Goal: Information Seeking & Learning: Learn about a topic

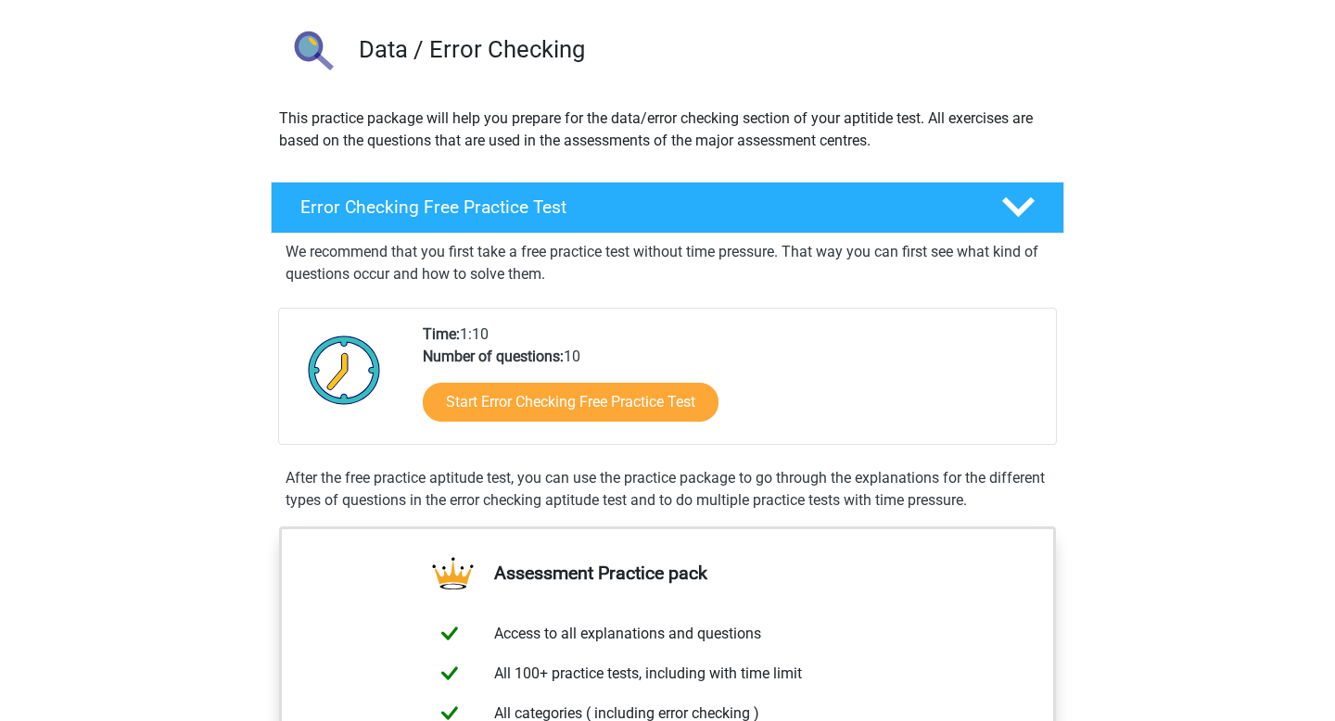
scroll to position [256, 0]
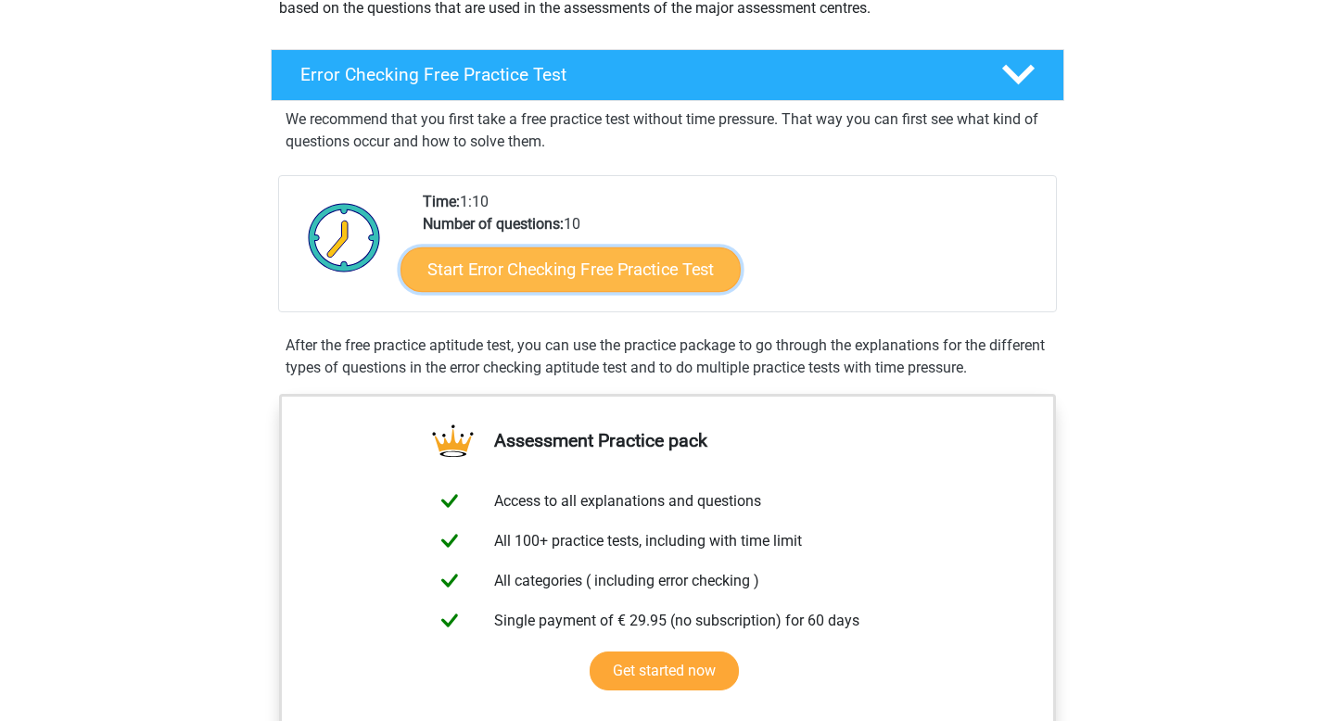
click at [674, 264] on link "Start Error Checking Free Practice Test" at bounding box center [570, 270] width 340 height 44
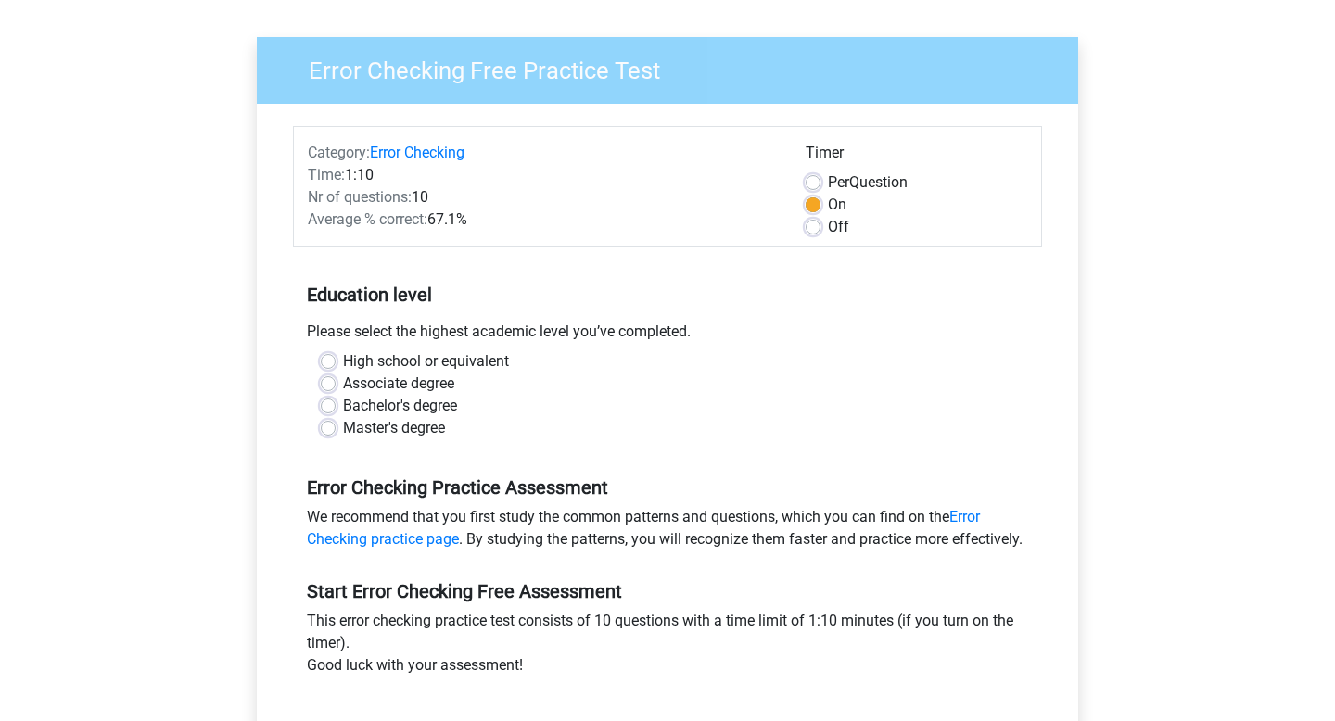
scroll to position [144, 0]
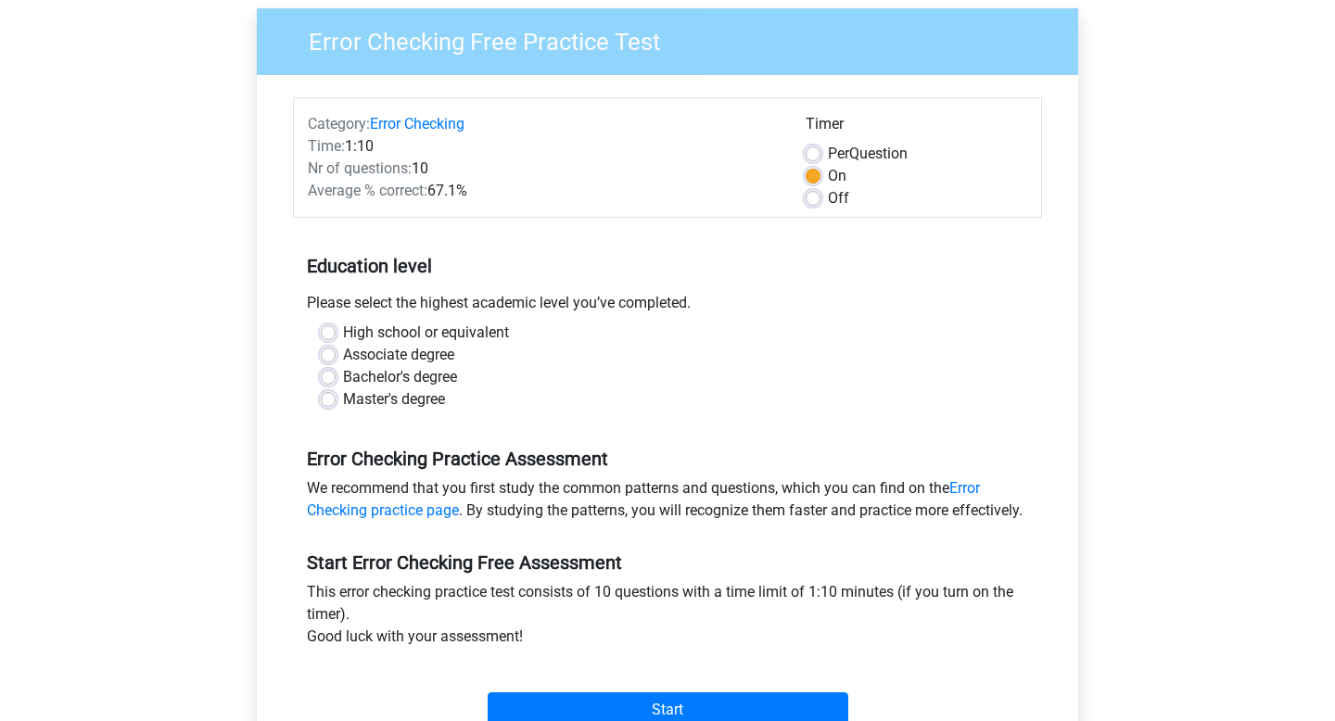
click at [397, 380] on label "Bachelor's degree" at bounding box center [400, 377] width 114 height 22
click at [336, 380] on input "Bachelor's degree" at bounding box center [328, 375] width 15 height 19
radio input "true"
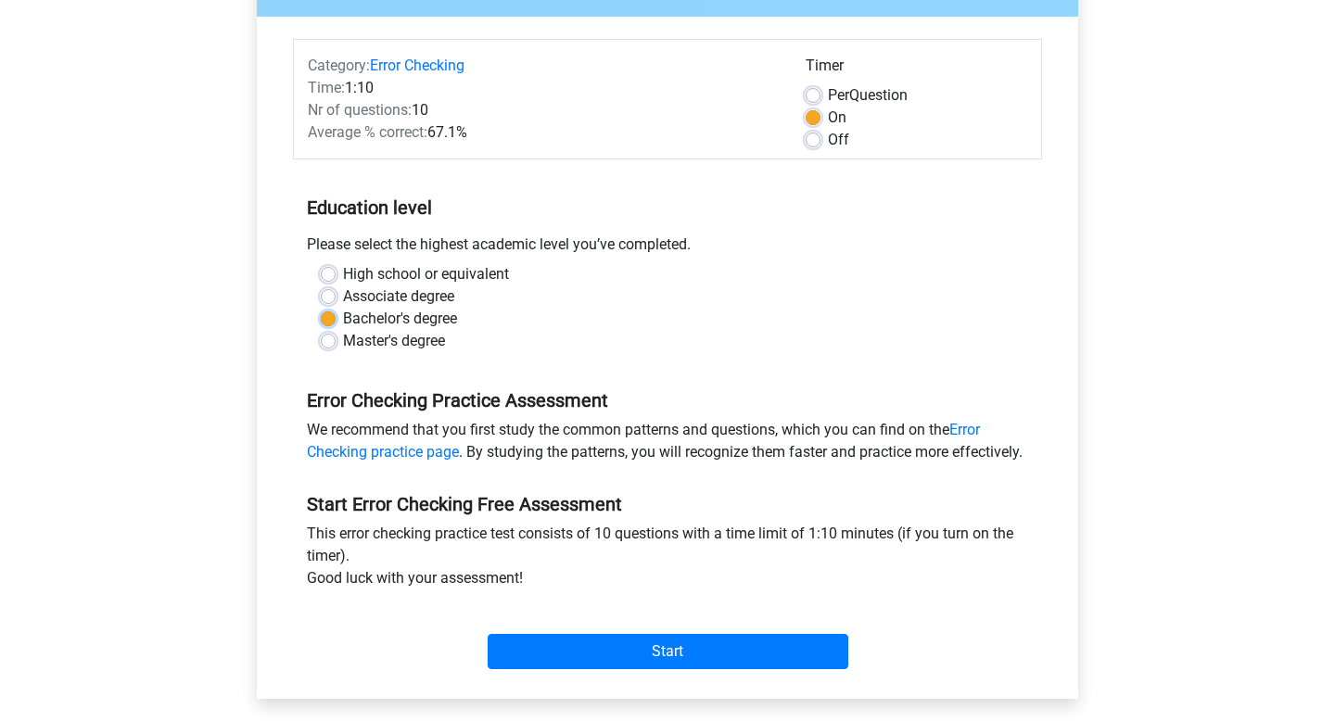
scroll to position [437, 0]
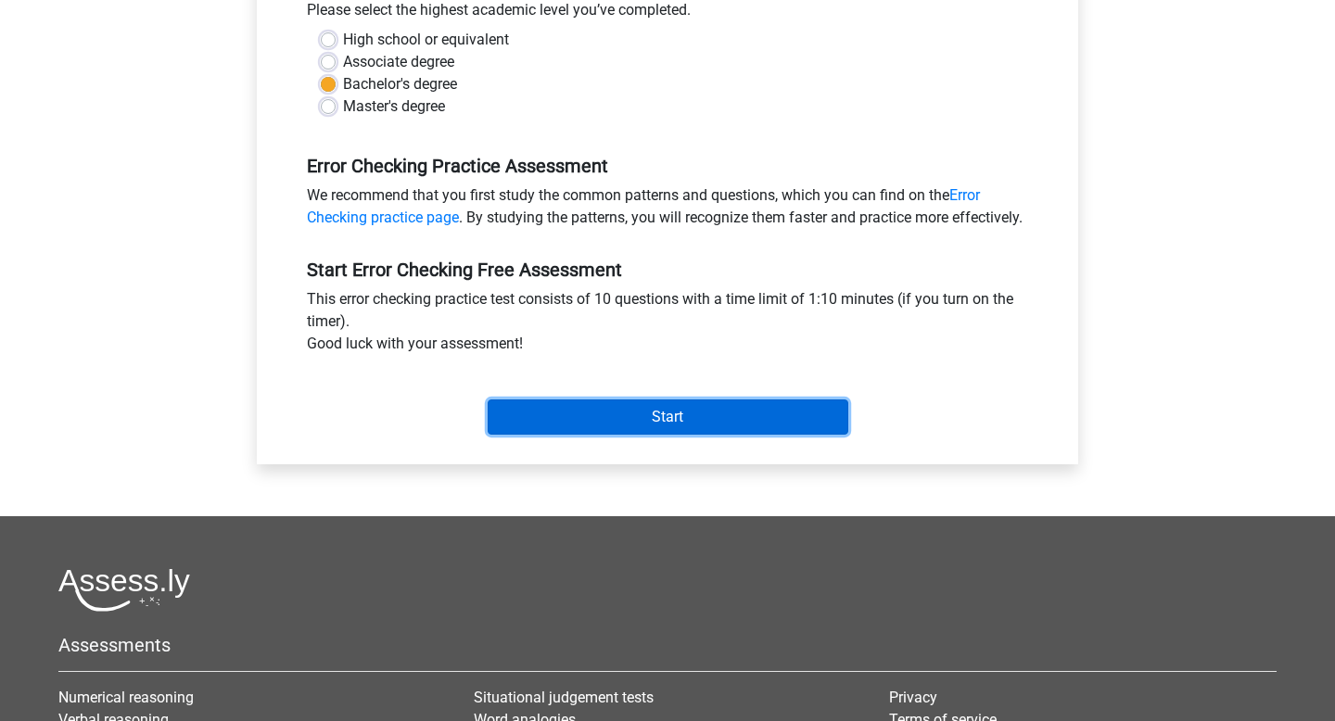
click at [565, 429] on input "Start" at bounding box center [668, 417] width 361 height 35
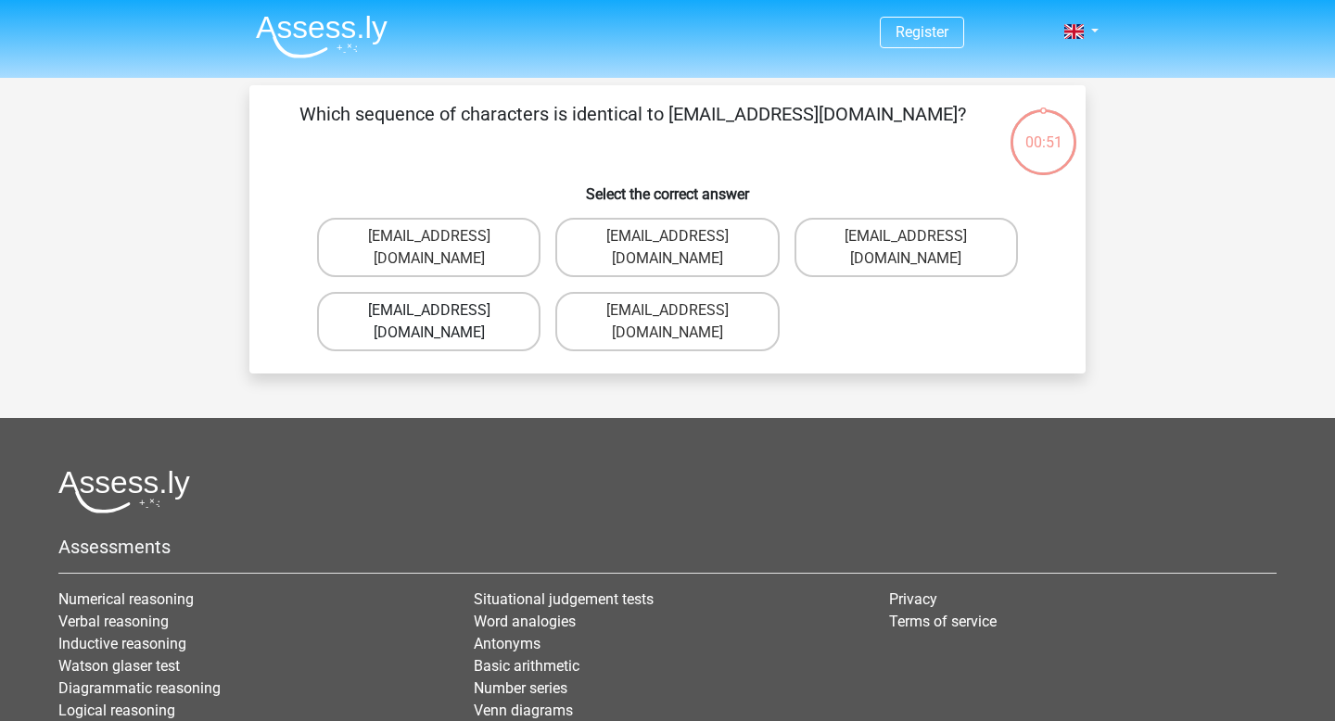
click at [503, 300] on label "Evie_Maede@jointmail.com.uk" at bounding box center [428, 321] width 223 height 59
click at [441, 311] on input "Evie_Maede@jointmail.com.uk" at bounding box center [435, 317] width 12 height 12
radio input "true"
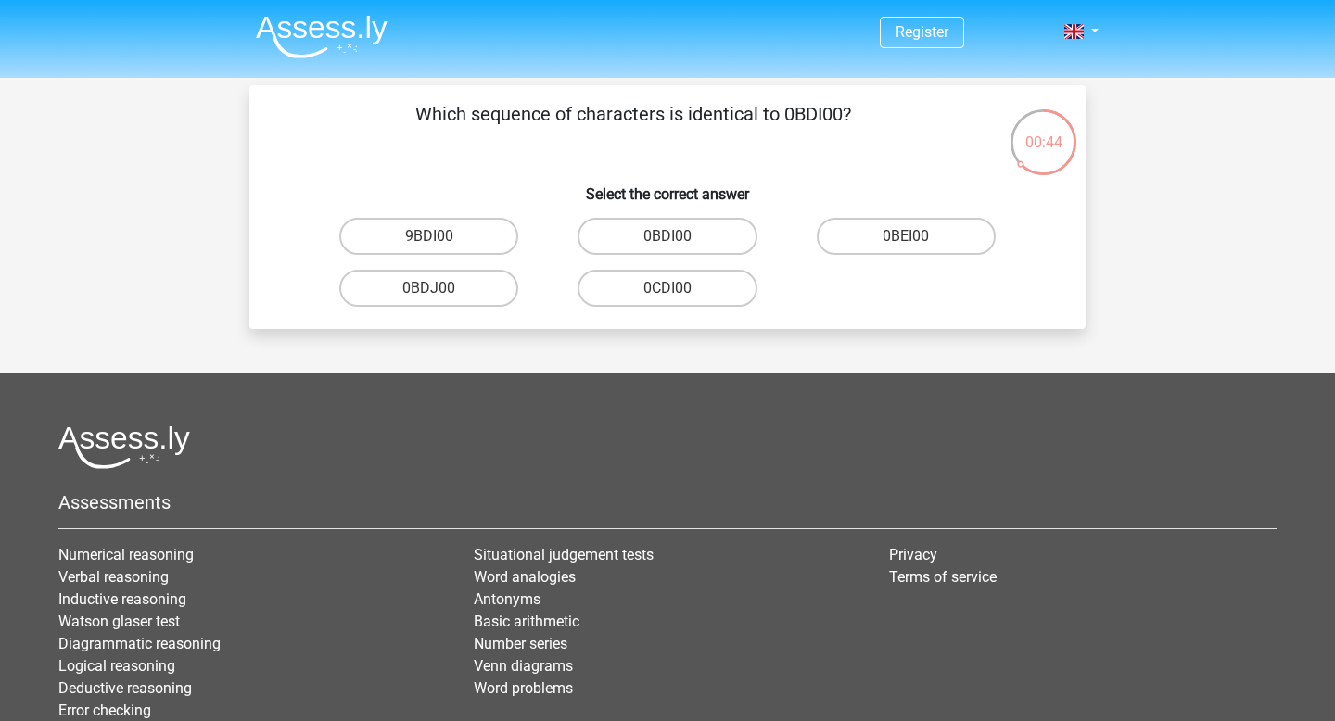
drag, startPoint x: 415, startPoint y: 108, endPoint x: 934, endPoint y: 118, distance: 518.3
click at [934, 118] on p "Which sequence of characters is identical to 0BDI00?" at bounding box center [632, 128] width 707 height 56
copy p "Which sequence of characters is identical to 0BDI00?"
click at [718, 139] on p "Which sequence of characters is identical to 0BDI00?" at bounding box center [632, 128] width 707 height 56
click at [709, 235] on label "0BDI00" at bounding box center [667, 236] width 179 height 37
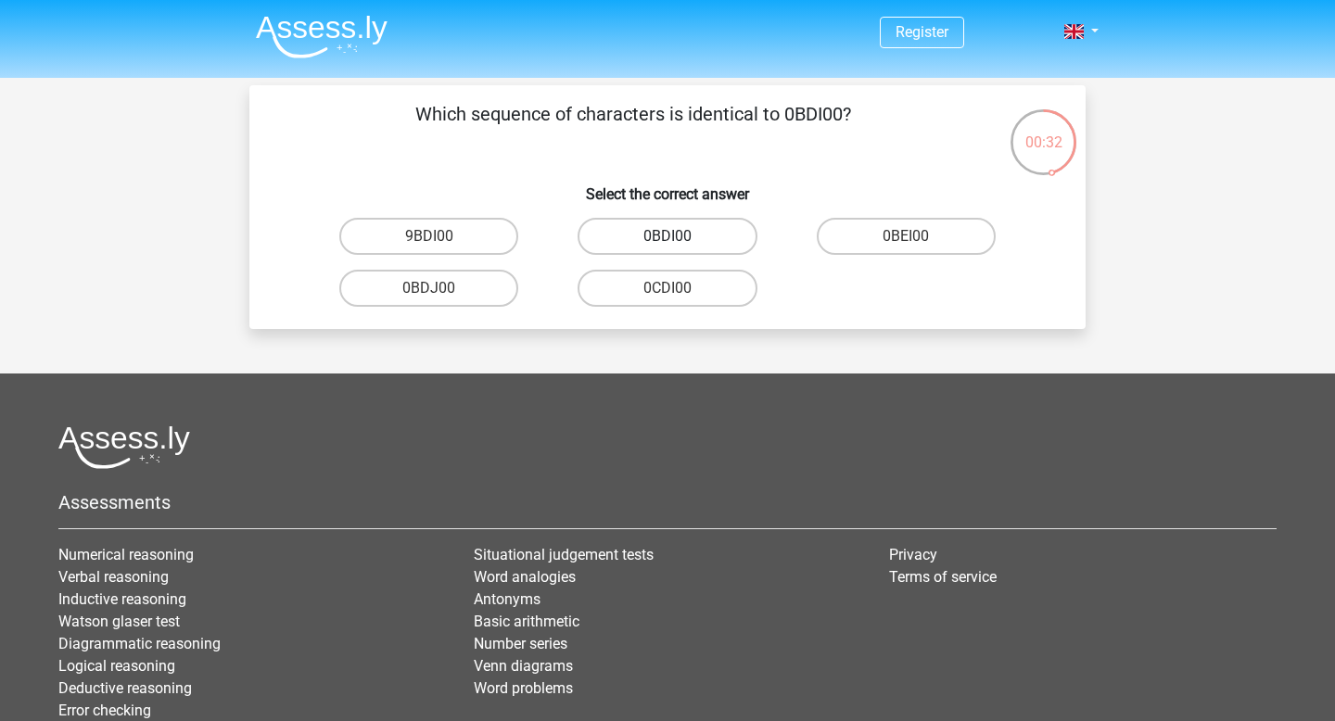
click at [680, 236] on input "0BDI00" at bounding box center [673, 242] width 12 height 12
radio input "true"
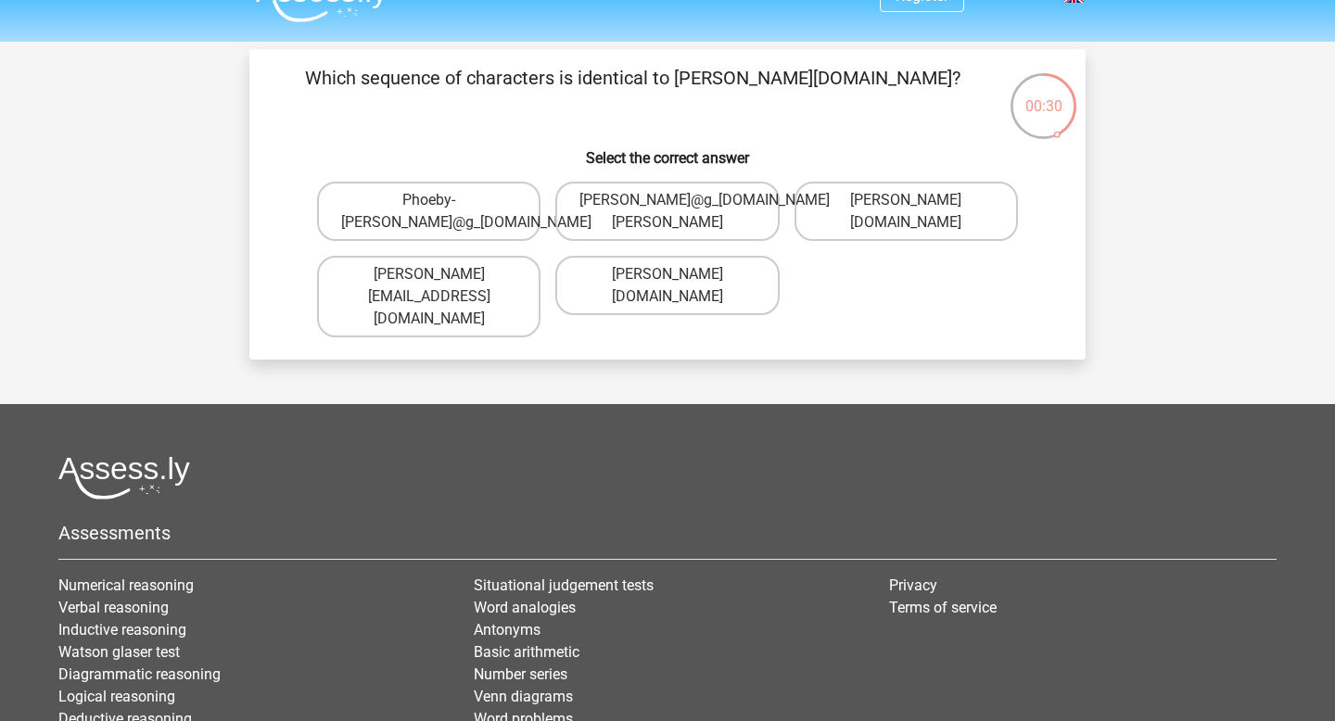
scroll to position [25, 0]
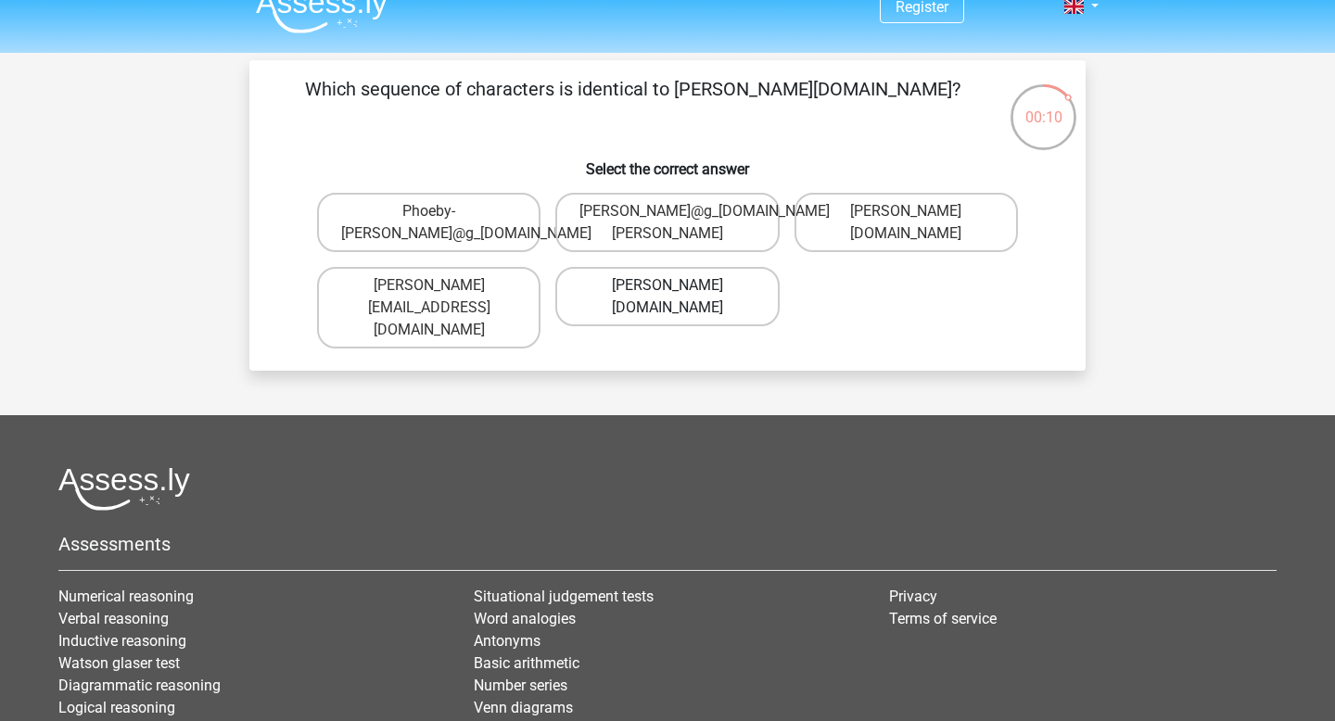
click at [739, 303] on label "Phoebe-Patterson@g_mail.gr" at bounding box center [666, 296] width 223 height 59
click at [680, 298] on input "Phoebe-Patterson@g_mail.gr" at bounding box center [673, 292] width 12 height 12
radio input "true"
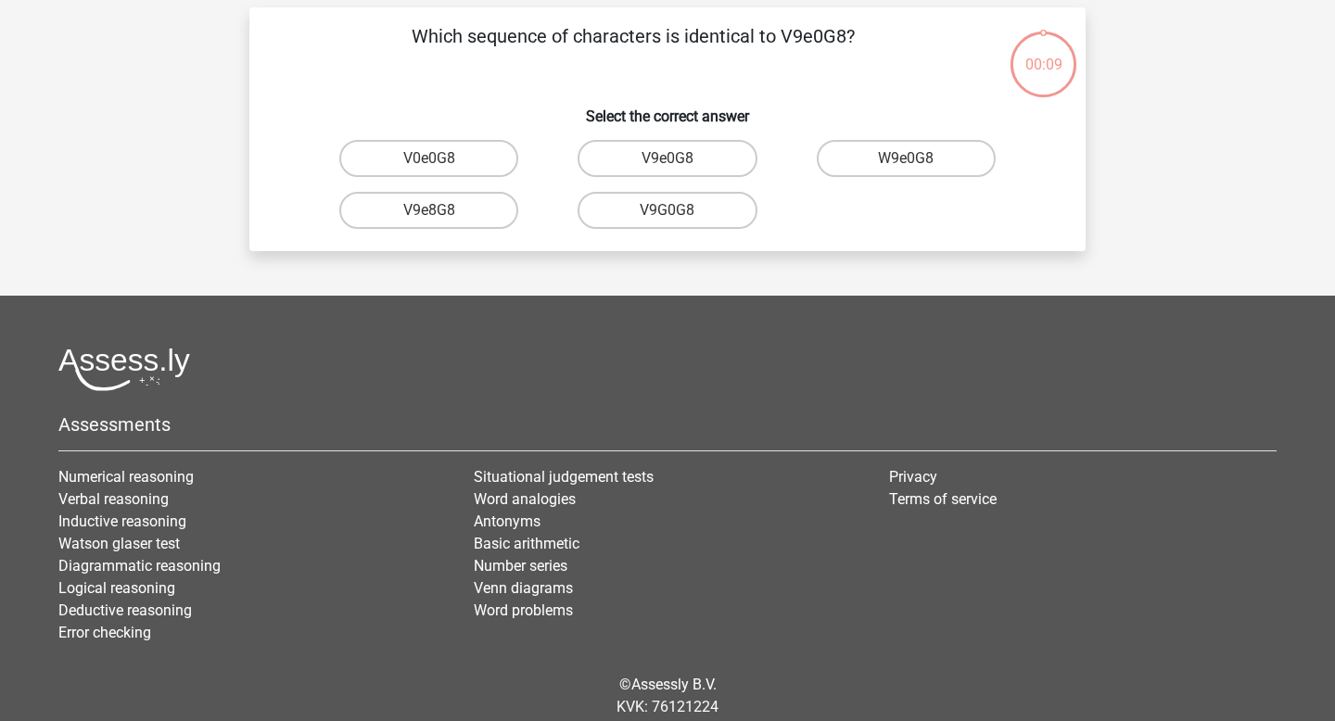
scroll to position [85, 0]
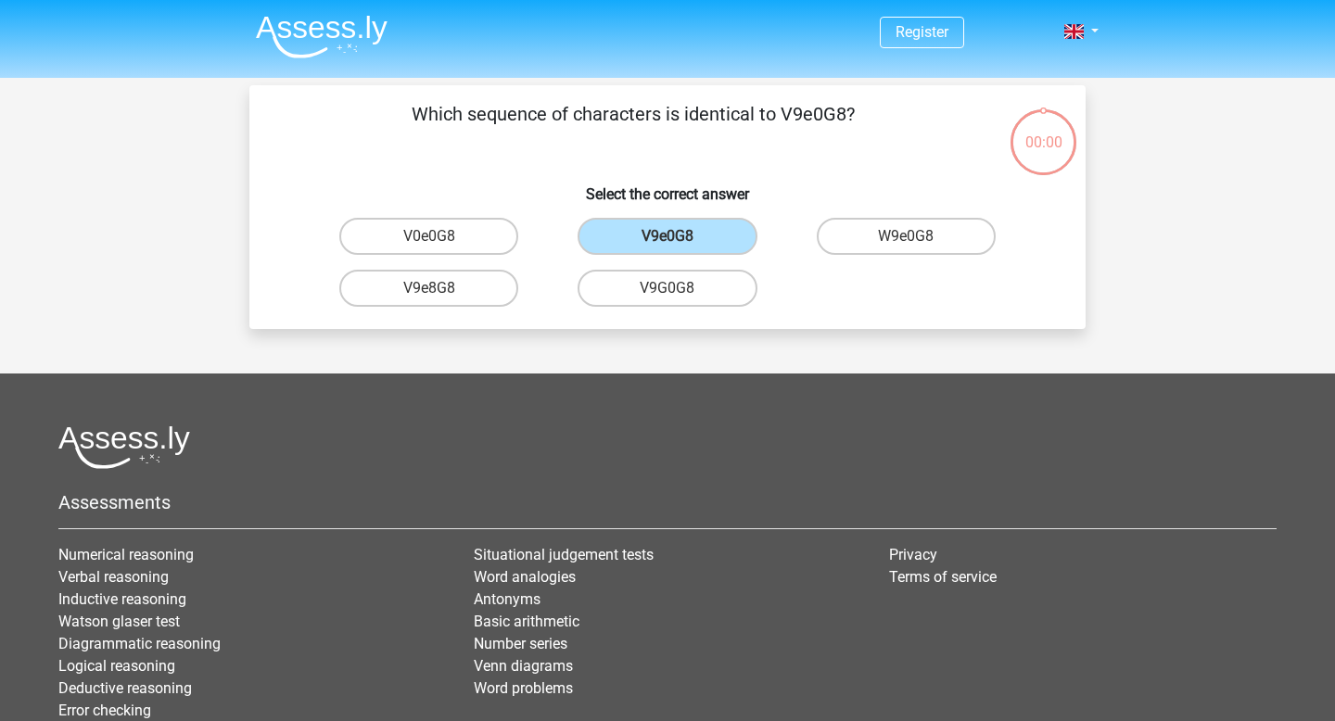
scroll to position [85, 0]
